Goal: Information Seeking & Learning: Learn about a topic

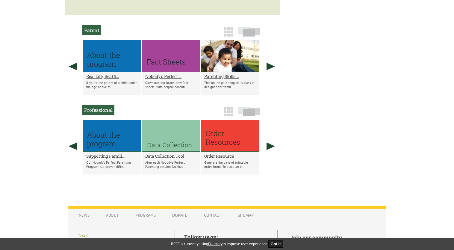
scroll to position [329, 0]
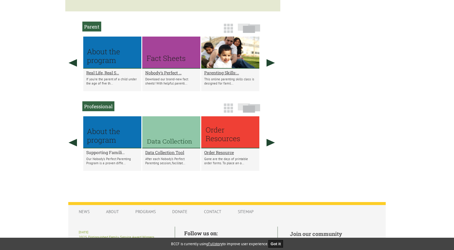
click at [105, 155] on h2 "Supporting Famili..." at bounding box center [112, 152] width 52 height 6
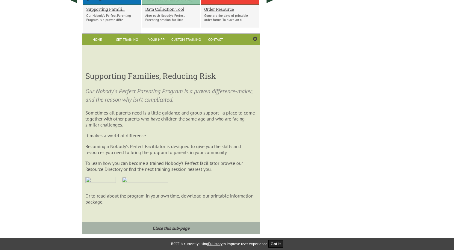
scroll to position [462, 0]
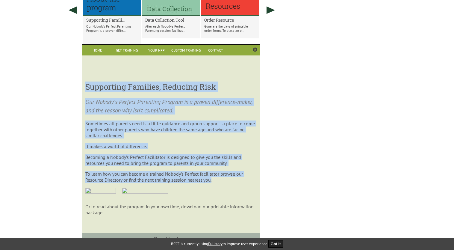
drag, startPoint x: 222, startPoint y: 187, endPoint x: 85, endPoint y: 92, distance: 167.5
click at [85, 92] on div "Supporting Families, Reducing Risk Our Nobody’s Perfect Parenting Program is a …" at bounding box center [171, 146] width 178 height 183
drag, startPoint x: 85, startPoint y: 92, endPoint x: 135, endPoint y: 108, distance: 52.5
copy div "Supporting Families, Reducing Risk Our Nobody’s Perfect Parenting Program is a …"
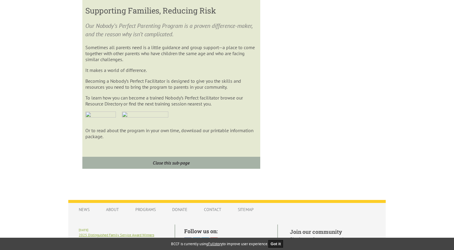
scroll to position [551, 0]
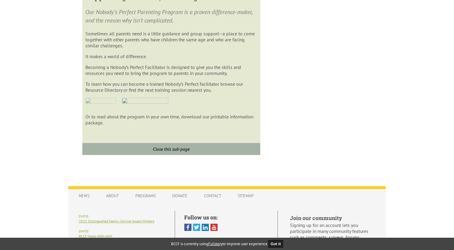
click at [95, 107] on img at bounding box center [100, 103] width 31 height 11
click at [89, 106] on img at bounding box center [100, 103] width 31 height 11
click at [126, 107] on img at bounding box center [145, 103] width 46 height 11
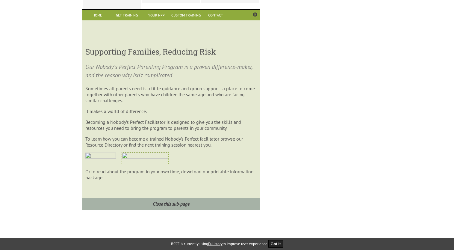
scroll to position [484, 0]
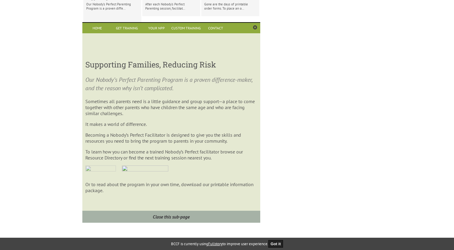
click at [98, 174] on img at bounding box center [100, 170] width 31 height 11
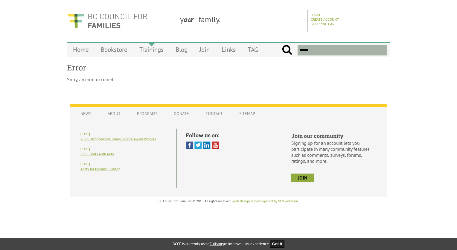
click at [153, 50] on link "Trainings" at bounding box center [152, 50] width 36 height 14
click at [151, 48] on link "Trainings" at bounding box center [152, 50] width 36 height 14
